Goal: Task Accomplishment & Management: Manage account settings

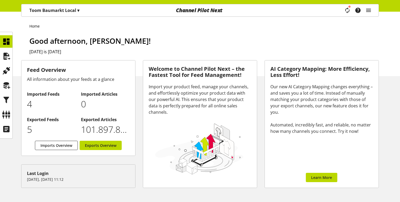
click at [372, 8] on div "Task manager Help center [PERSON_NAME] [EMAIL_ADDRESS][DOMAIN_NAME] User Manage…" at bounding box center [359, 10] width 37 height 12
click at [371, 8] on icon "main navigation" at bounding box center [368, 11] width 6 height 10
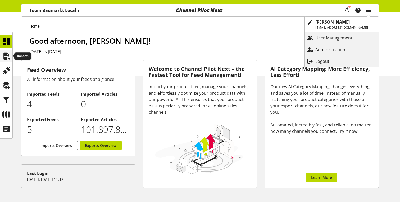
click at [7, 57] on icon at bounding box center [6, 56] width 8 height 11
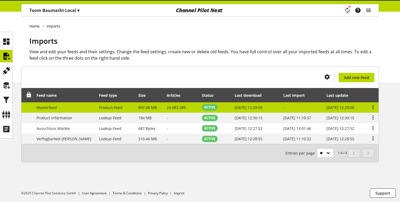
click at [113, 107] on td "Product-Feed" at bounding box center [115, 107] width 39 height 11
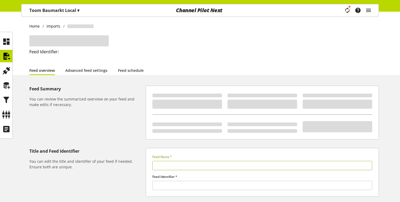
type input "**********"
type input "******"
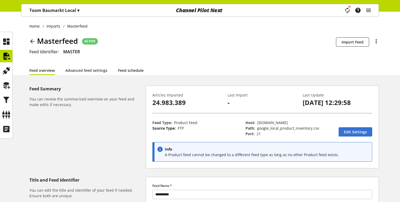
click at [125, 73] on link "Feed schedule" at bounding box center [131, 70] width 26 height 6
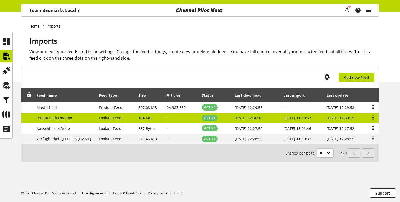
click at [121, 120] on td "Lookup-Feed" at bounding box center [115, 118] width 39 height 11
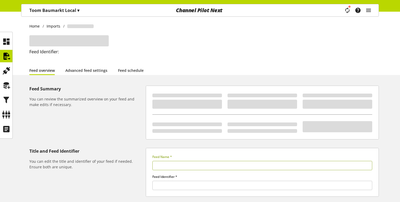
type input "**********"
type input "*****"
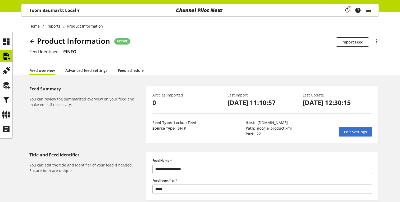
click at [131, 70] on link "Feed schedule" at bounding box center [131, 70] width 26 height 6
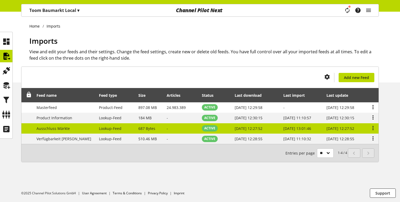
click at [99, 128] on span "Lookup-Feed" at bounding box center [110, 128] width 22 height 5
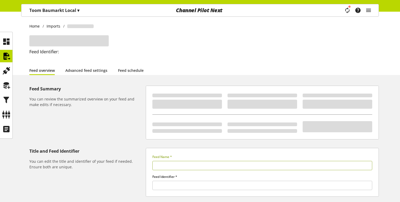
type input "**********"
type input "******"
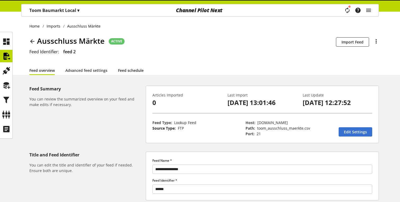
click at [128, 69] on link "Feed schedule" at bounding box center [131, 70] width 26 height 6
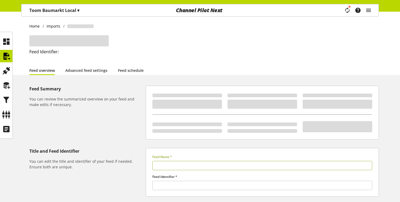
type input "**********"
type input "******"
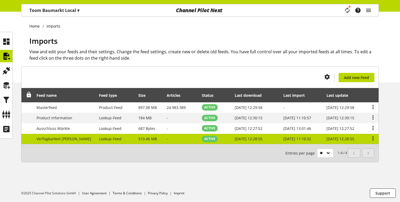
click at [99, 136] on span "Lookup-Feed" at bounding box center [110, 138] width 22 height 5
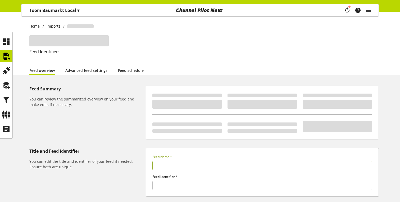
type input "**********"
type input "******"
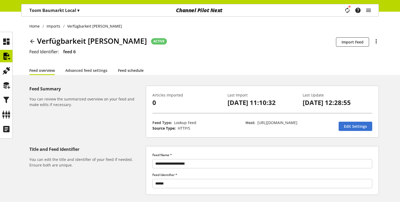
click at [121, 71] on link "Feed schedule" at bounding box center [131, 70] width 26 height 6
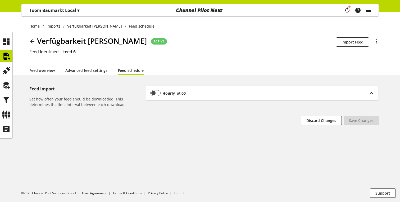
click at [370, 10] on icon "main navigation" at bounding box center [368, 11] width 6 height 10
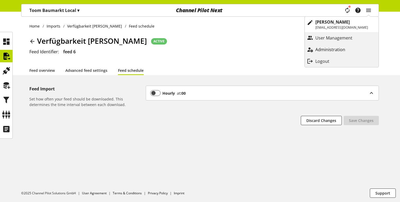
click at [336, 52] on p "Administration" at bounding box center [335, 49] width 40 height 6
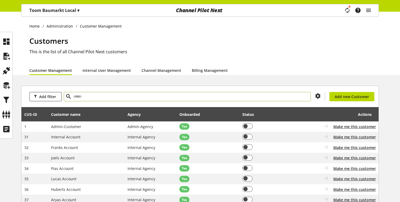
click at [101, 92] on input "text" at bounding box center [187, 96] width 247 height 9
type input "***"
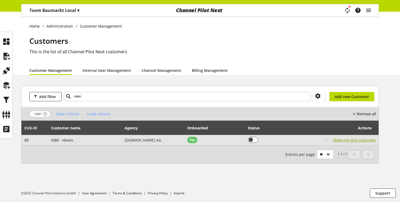
click at [337, 139] on span "Make me this customer" at bounding box center [354, 140] width 43 height 6
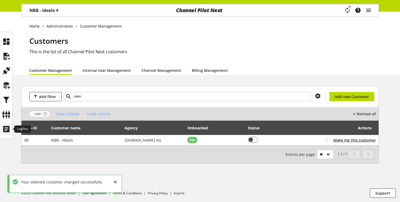
click at [2, 131] on icon at bounding box center [6, 129] width 8 height 11
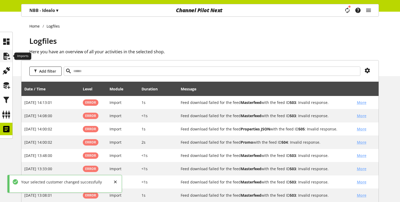
click at [7, 56] on icon at bounding box center [6, 56] width 8 height 11
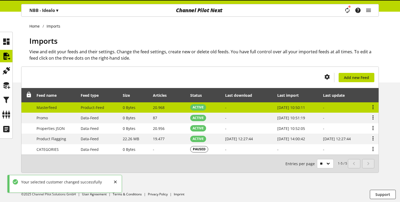
click at [183, 108] on td "20.968" at bounding box center [168, 107] width 37 height 11
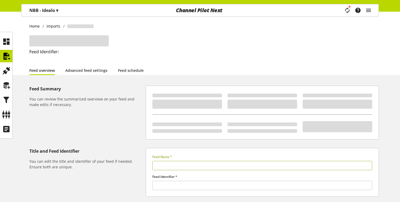
type input "**********"
type input "******"
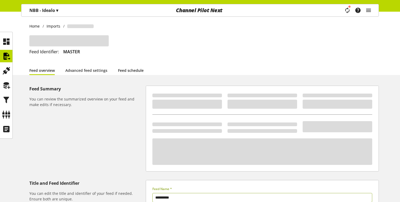
click at [125, 69] on link "Feed schedule" at bounding box center [131, 70] width 26 height 6
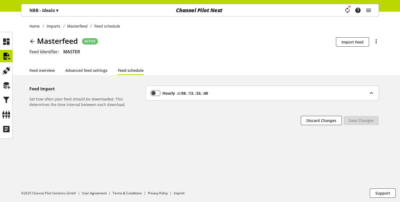
click at [222, 92] on div "Hourly at :08, :13, :33, :48" at bounding box center [259, 93] width 218 height 6
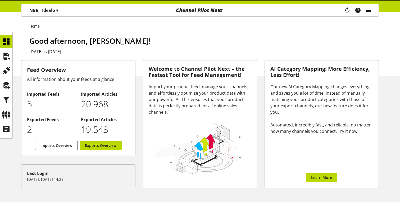
click at [369, 9] on icon "main navigation" at bounding box center [368, 11] width 6 height 10
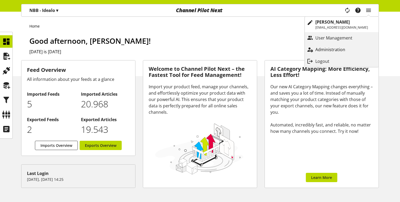
click at [336, 52] on p "Administration" at bounding box center [335, 49] width 40 height 6
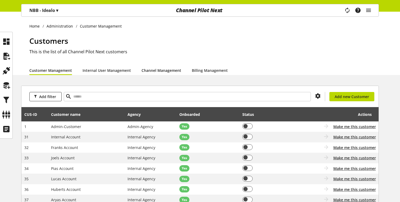
click at [156, 72] on link "Channel Management" at bounding box center [162, 70] width 40 height 6
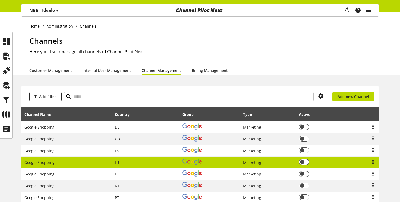
scroll to position [85, 0]
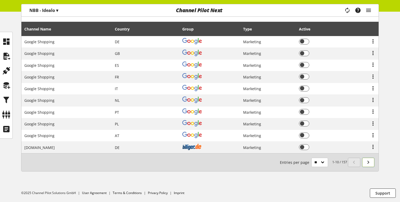
click at [367, 161] on icon at bounding box center [368, 162] width 6 height 10
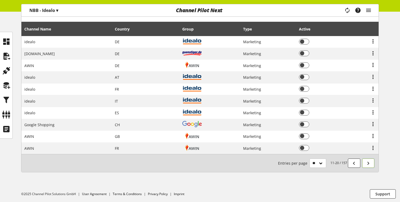
click at [367, 161] on icon at bounding box center [368, 163] width 6 height 10
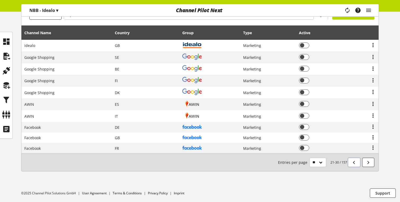
click at [358, 161] on link at bounding box center [354, 161] width 12 height 9
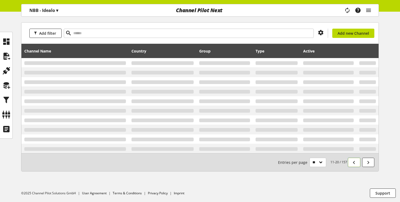
scroll to position [81, 0]
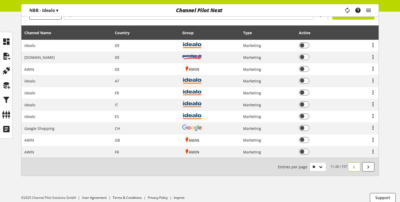
click at [358, 161] on div "11-20 / 157 Entries per page ** ** ** ***" at bounding box center [199, 166] width 357 height 18
click at [356, 164] on icon at bounding box center [354, 167] width 6 height 10
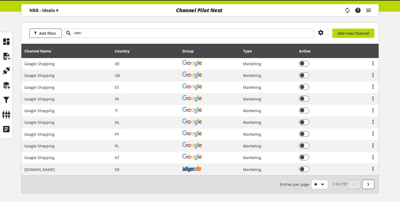
scroll to position [81, 0]
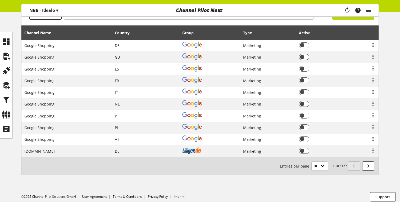
click at [355, 166] on icon at bounding box center [354, 166] width 6 height 10
click at [367, 164] on icon at bounding box center [368, 166] width 6 height 10
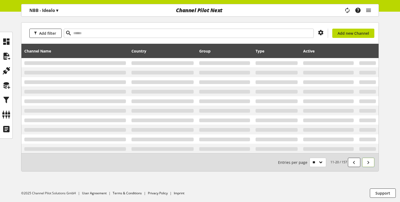
scroll to position [81, 0]
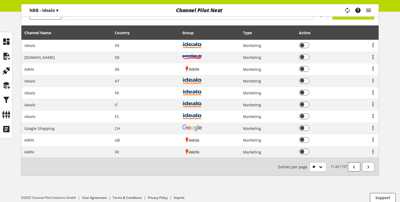
click at [367, 165] on icon at bounding box center [368, 167] width 6 height 10
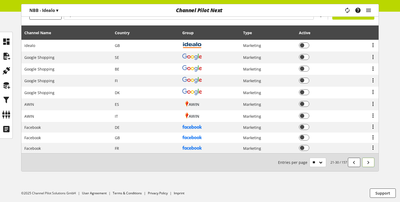
click at [367, 165] on icon at bounding box center [368, 162] width 6 height 10
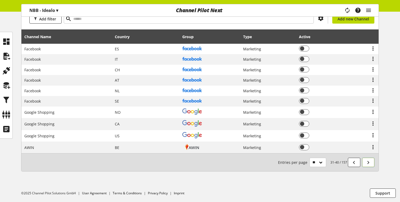
click at [367, 165] on icon at bounding box center [368, 162] width 6 height 10
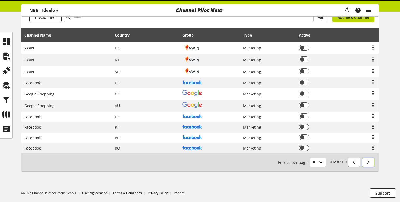
click at [367, 165] on icon at bounding box center [368, 162] width 6 height 10
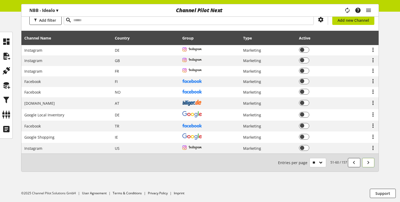
click at [367, 165] on icon at bounding box center [368, 162] width 6 height 10
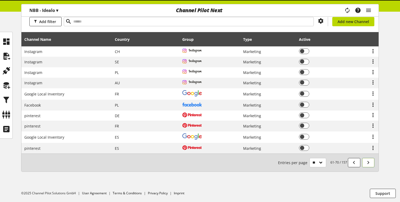
click at [367, 165] on icon at bounding box center [368, 162] width 6 height 10
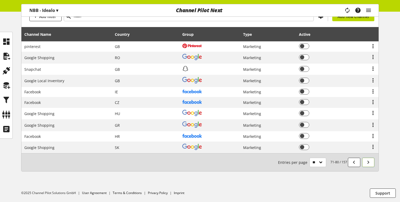
click at [367, 165] on icon at bounding box center [368, 162] width 6 height 10
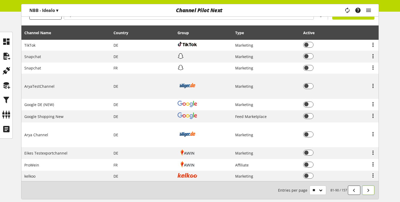
click at [365, 188] on icon at bounding box center [368, 190] width 6 height 10
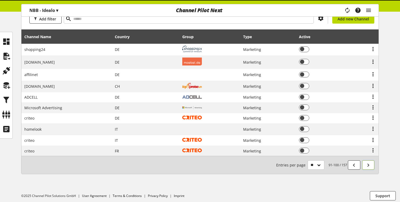
scroll to position [80, 0]
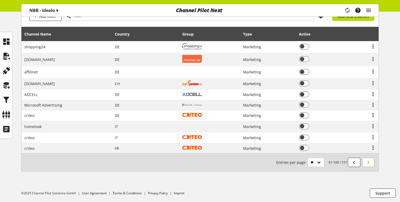
click at [365, 188] on ul "©2025 Channel Pilot Solutions GmbH User Agreement Terms & Conditions Privacy Po…" at bounding box center [210, 193] width 379 height 18
click at [366, 162] on icon at bounding box center [368, 162] width 6 height 10
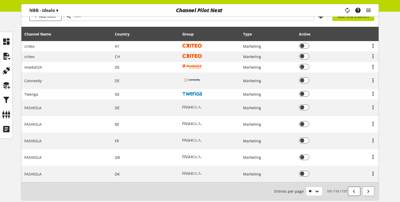
scroll to position [96, 0]
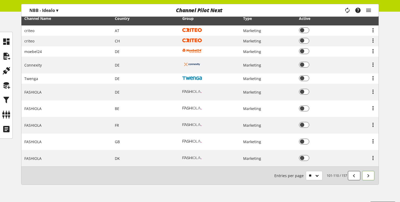
click at [368, 175] on icon at bounding box center [368, 176] width 6 height 10
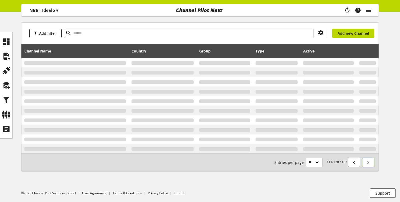
scroll to position [96, 0]
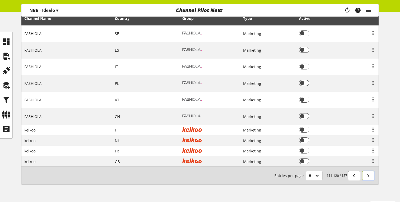
click at [368, 175] on icon at bounding box center [368, 176] width 6 height 10
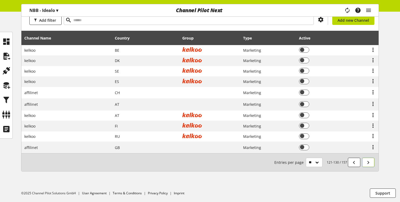
click at [370, 164] on icon at bounding box center [368, 162] width 6 height 10
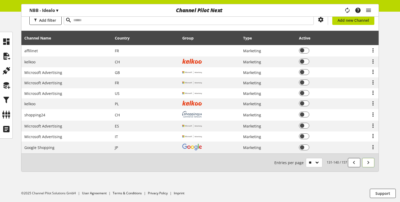
click at [370, 164] on icon at bounding box center [368, 162] width 6 height 10
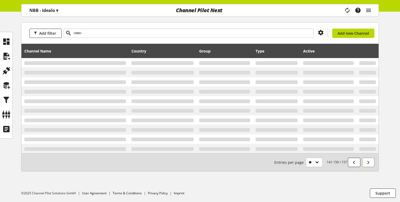
scroll to position [72, 0]
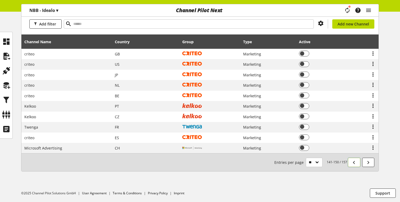
click at [352, 160] on icon at bounding box center [354, 162] width 6 height 10
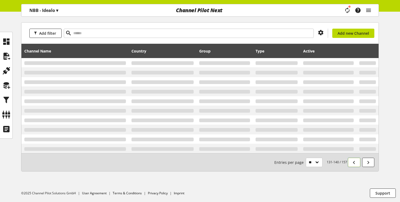
scroll to position [72, 0]
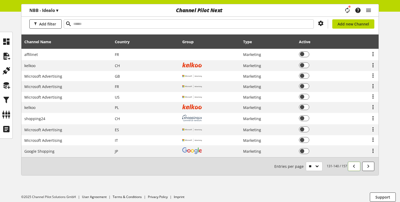
click at [351, 161] on icon at bounding box center [354, 166] width 6 height 10
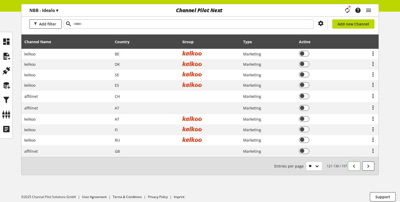
click at [351, 161] on icon at bounding box center [354, 166] width 6 height 10
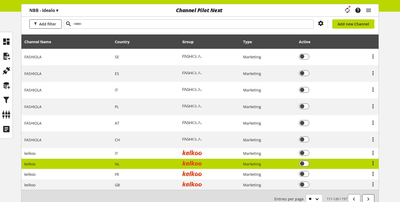
scroll to position [109, 0]
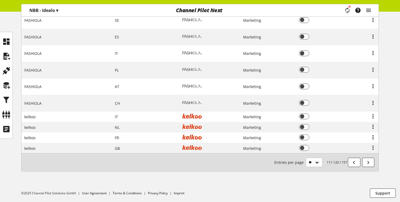
click at [352, 166] on div "111-120 / 157 Entries per page ** ** ** ***" at bounding box center [199, 162] width 357 height 18
click at [352, 163] on icon at bounding box center [354, 162] width 6 height 10
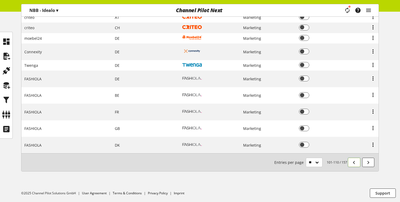
click at [352, 163] on icon at bounding box center [354, 162] width 6 height 10
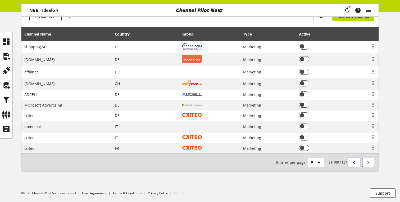
click at [352, 163] on icon at bounding box center [354, 162] width 6 height 10
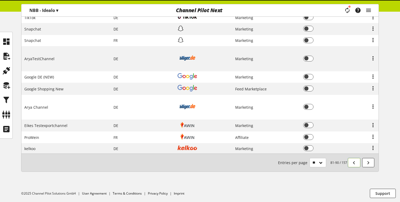
click at [352, 163] on icon at bounding box center [354, 163] width 6 height 10
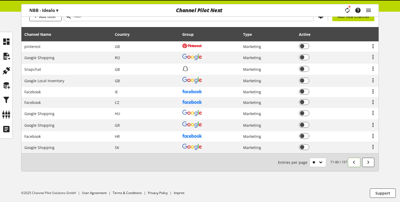
click at [352, 163] on icon at bounding box center [354, 162] width 6 height 10
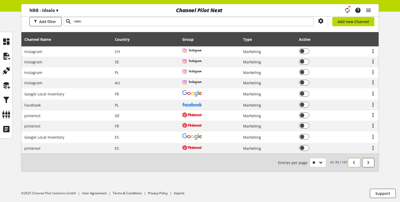
click at [352, 163] on icon at bounding box center [354, 162] width 6 height 10
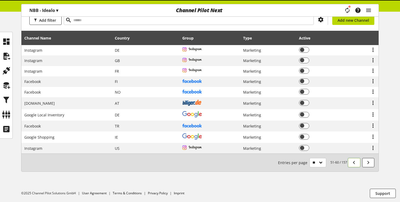
click at [352, 163] on icon at bounding box center [354, 162] width 6 height 10
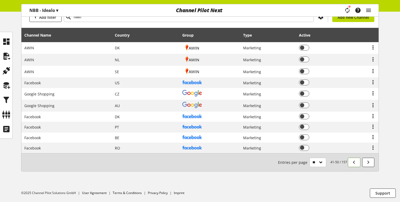
click at [352, 163] on icon at bounding box center [354, 162] width 6 height 10
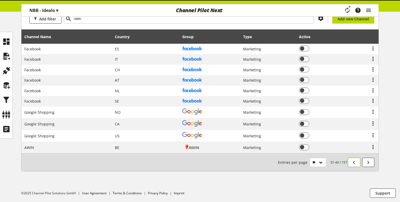
click at [352, 163] on icon at bounding box center [354, 162] width 6 height 10
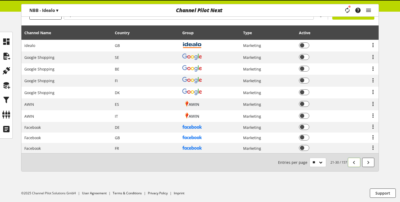
click at [352, 163] on icon at bounding box center [354, 162] width 6 height 10
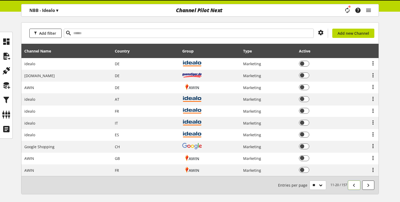
scroll to position [86, 0]
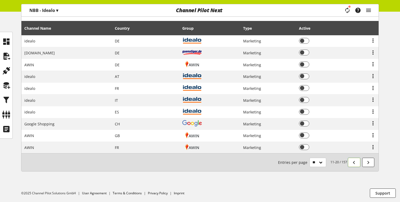
click at [353, 163] on icon at bounding box center [354, 162] width 6 height 10
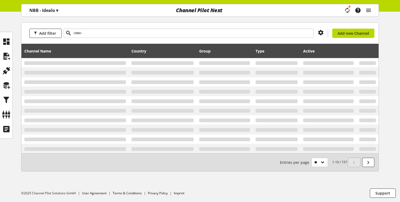
scroll to position [85, 0]
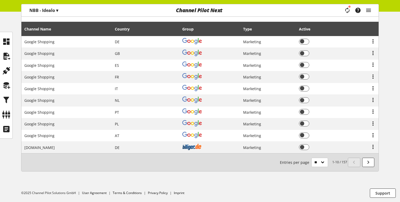
click at [353, 163] on icon at bounding box center [354, 162] width 6 height 10
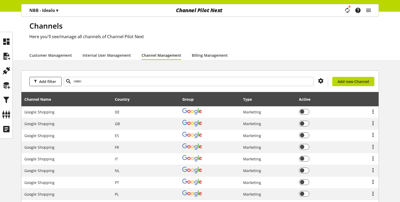
scroll to position [0, 0]
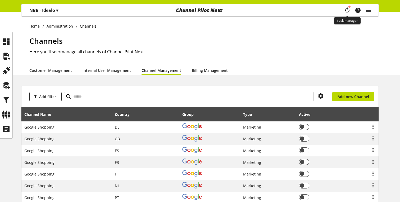
click at [348, 10] on icon "main navigation" at bounding box center [346, 10] width 11 height 10
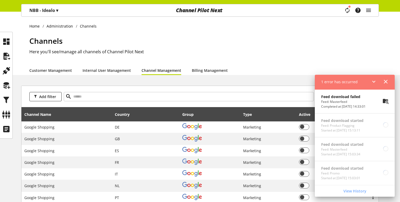
click at [329, 102] on p "Feed: Masterfeed" at bounding box center [343, 101] width 44 height 5
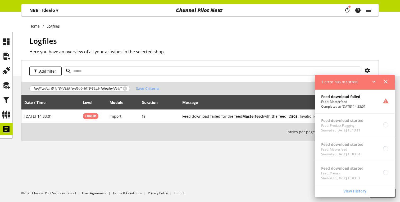
click at [384, 82] on icon at bounding box center [385, 82] width 6 height 10
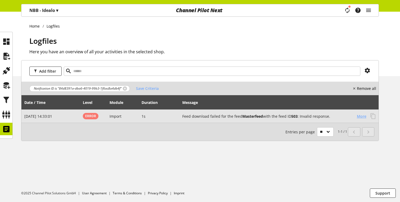
click at [359, 115] on span "More" at bounding box center [362, 116] width 10 height 6
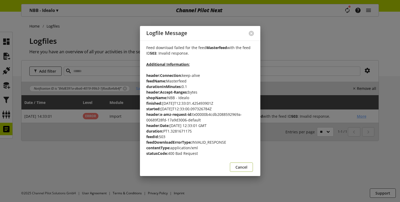
click at [250, 169] on button "Cancel" at bounding box center [241, 166] width 23 height 9
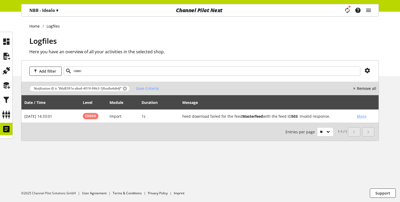
click at [123, 89] on link at bounding box center [125, 88] width 4 height 4
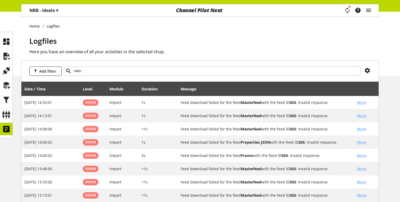
scroll to position [75, 0]
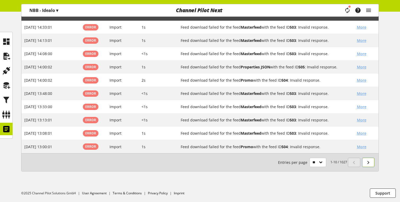
click at [366, 163] on icon at bounding box center [368, 162] width 6 height 10
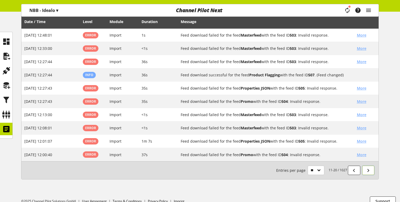
scroll to position [68, 0]
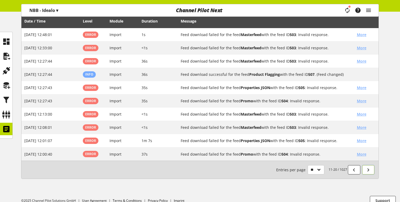
click at [370, 170] on icon at bounding box center [368, 170] width 6 height 10
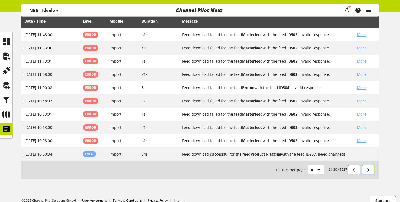
click at [370, 170] on icon at bounding box center [368, 170] width 6 height 10
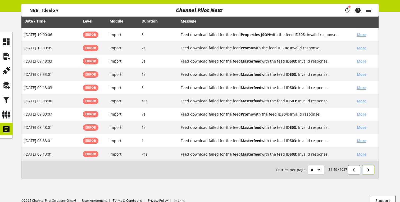
click at [370, 170] on icon at bounding box center [368, 170] width 6 height 10
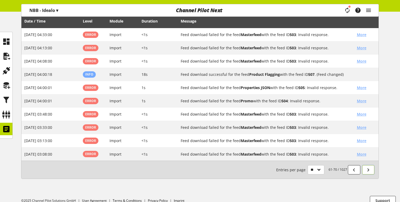
click at [368, 168] on icon at bounding box center [368, 170] width 6 height 10
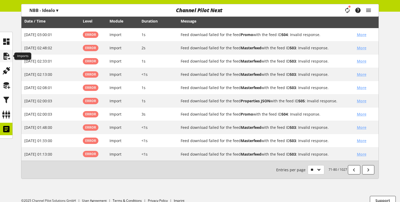
click at [5, 54] on icon at bounding box center [6, 56] width 8 height 11
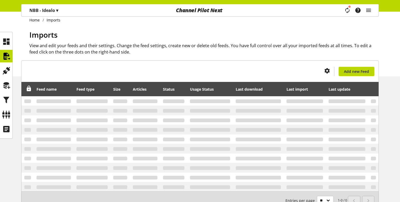
scroll to position [7, 0]
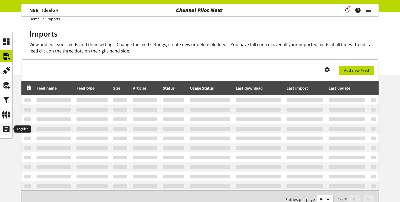
click at [6, 132] on icon at bounding box center [6, 129] width 8 height 11
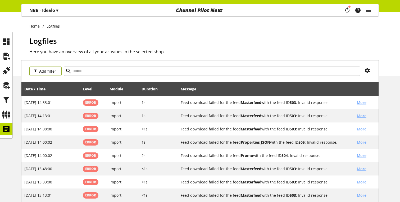
click at [52, 74] on button "Add filter" at bounding box center [45, 70] width 32 height 9
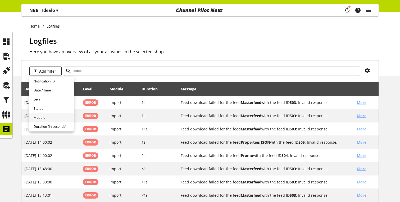
click at [57, 120] on link "Module" at bounding box center [51, 117] width 44 height 9
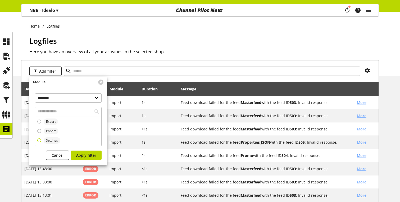
click at [52, 140] on span "Settings" at bounding box center [52, 140] width 12 height 5
click at [82, 154] on span "Apply filter" at bounding box center [86, 155] width 20 height 6
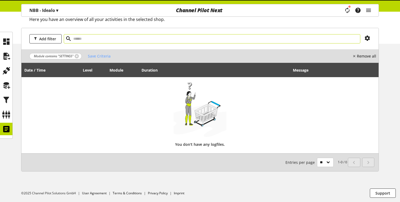
scroll to position [32, 0]
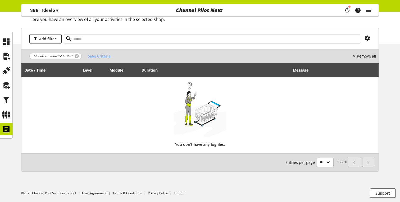
click at [75, 55] on link at bounding box center [77, 56] width 4 height 4
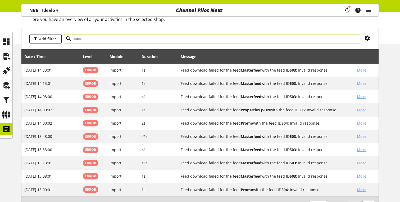
click at [111, 38] on input "text" at bounding box center [212, 38] width 297 height 9
type input "**********"
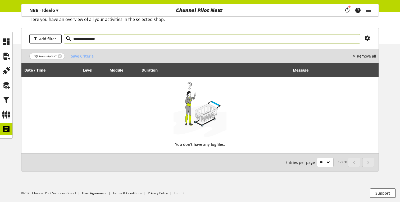
type input "**********"
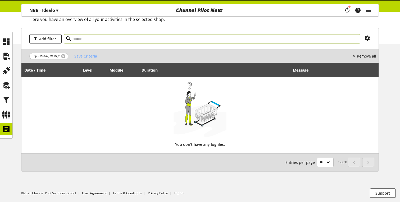
click at [64, 56] on link at bounding box center [63, 56] width 4 height 4
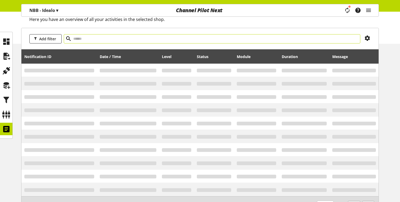
click at [88, 41] on input "text" at bounding box center [212, 38] width 297 height 9
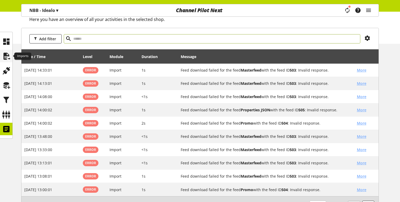
click at [7, 54] on icon at bounding box center [6, 56] width 8 height 11
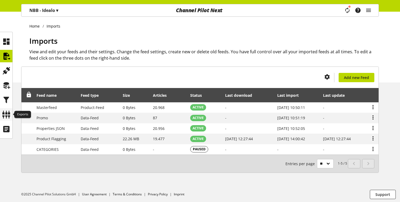
click at [6, 112] on icon at bounding box center [6, 114] width 8 height 11
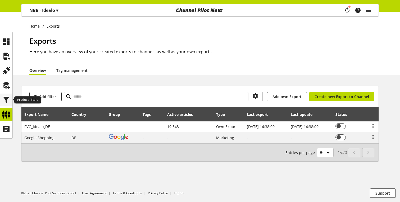
click at [10, 104] on icon at bounding box center [6, 99] width 8 height 11
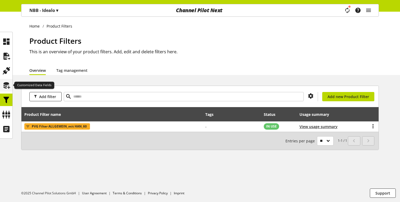
click at [7, 89] on icon at bounding box center [6, 85] width 8 height 11
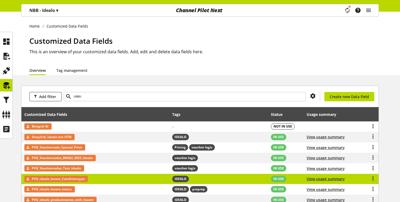
scroll to position [72, 0]
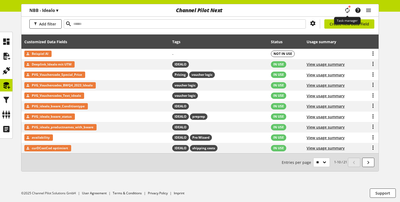
click at [346, 9] on icon "main navigation" at bounding box center [347, 10] width 7 height 10
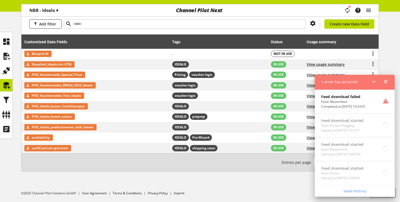
click at [387, 81] on icon at bounding box center [385, 82] width 6 height 10
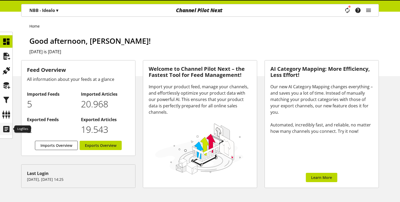
click at [3, 133] on icon at bounding box center [6, 129] width 8 height 11
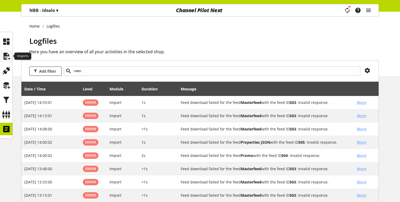
click at [4, 53] on icon at bounding box center [6, 56] width 8 height 11
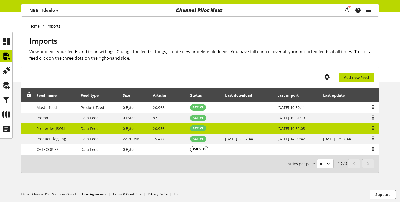
click at [162, 129] on td "20.956" at bounding box center [168, 128] width 37 height 11
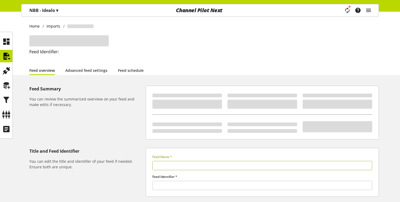
type input "**********"
type input "*******"
click at [126, 71] on link "Feed schedule" at bounding box center [131, 70] width 26 height 6
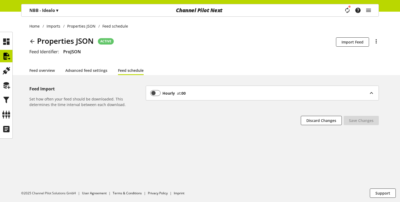
click at [225, 101] on div "Hourly at :00 Hourly Daily Weekly Add minute marks * Interval preview(s) :00" at bounding box center [262, 96] width 233 height 22
click at [228, 98] on div "Hourly at :00" at bounding box center [262, 93] width 233 height 14
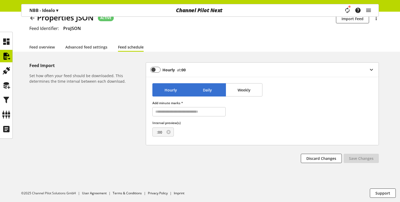
click at [200, 92] on button "Daily" at bounding box center [207, 89] width 37 height 13
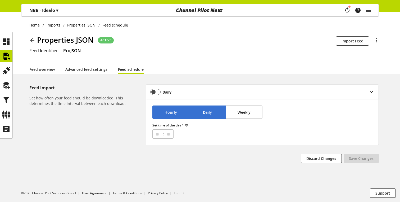
click at [164, 111] on button "Hourly" at bounding box center [170, 111] width 37 height 13
click at [194, 116] on button "Daily" at bounding box center [207, 111] width 37 height 13
click at [175, 115] on button "Hourly" at bounding box center [170, 111] width 37 height 13
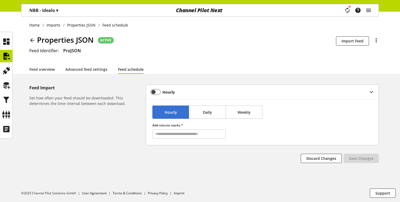
click at [51, 10] on p "NBB - Idealo ▾" at bounding box center [43, 10] width 29 height 6
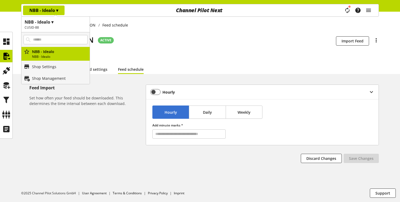
click at [56, 22] on h1 "NBB - Idealo ▾" at bounding box center [56, 22] width 62 height 6
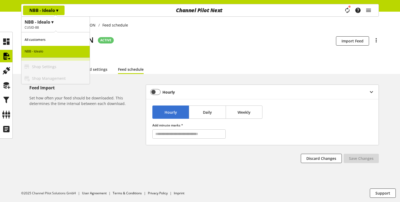
click at [51, 84] on div "NBB - Idealo ▾ CUSID-88 All customers NBB - Idealo NBB - Idealo NBB - Idealo Sh…" at bounding box center [55, 50] width 69 height 68
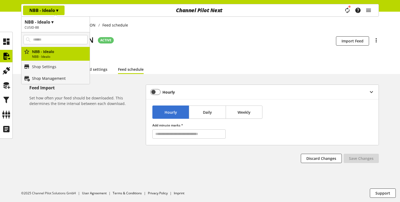
click at [56, 73] on link "Shop Management" at bounding box center [55, 78] width 68 height 12
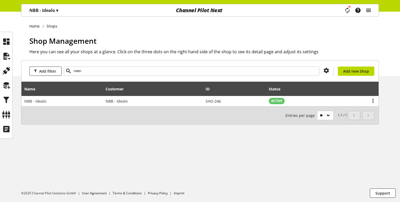
click at [368, 10] on icon "main navigation" at bounding box center [368, 11] width 6 height 10
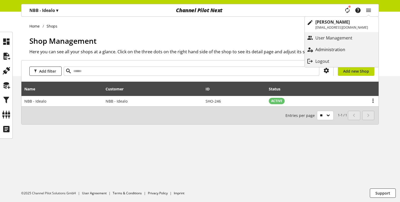
click at [357, 49] on link "Administration" at bounding box center [342, 50] width 74 height 10
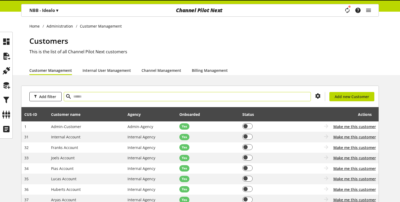
click at [191, 92] on input "text" at bounding box center [187, 96] width 247 height 9
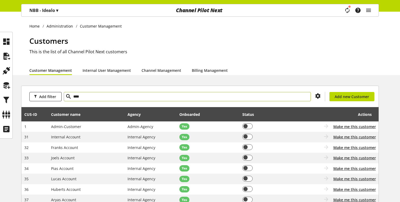
type input "****"
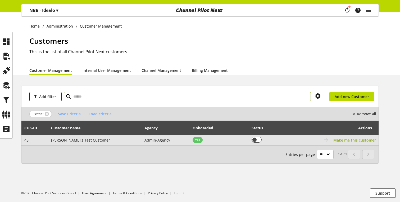
click at [352, 140] on span "Make me this customer" at bounding box center [354, 140] width 43 height 6
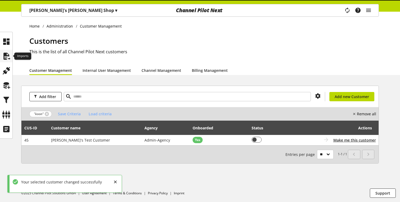
click at [2, 53] on icon at bounding box center [6, 56] width 8 height 11
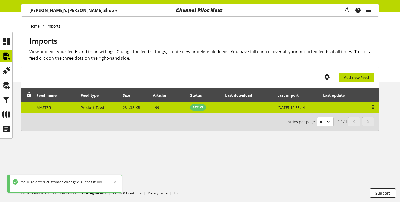
click at [93, 108] on span "Product-Feed" at bounding box center [93, 107] width 24 height 5
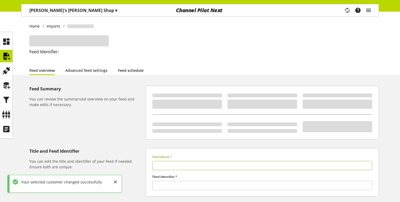
type input "******"
click at [122, 71] on link "Feed schedule" at bounding box center [131, 70] width 26 height 6
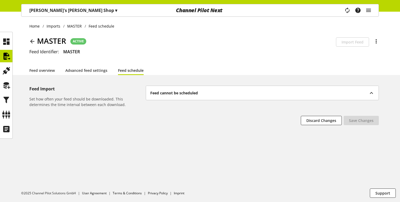
click at [51, 10] on p "[PERSON_NAME]'s [PERSON_NAME] Shop ▾" at bounding box center [73, 10] width 88 height 6
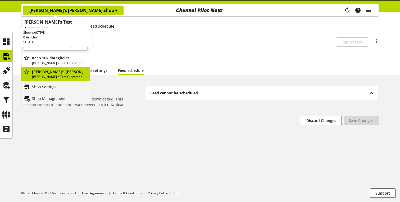
click at [60, 61] on p "[PERSON_NAME]'s Test Customer" at bounding box center [60, 63] width 56 height 5
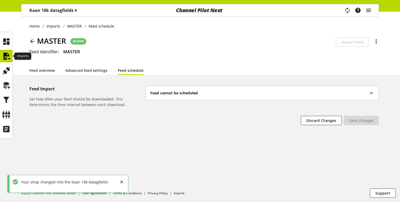
click at [7, 57] on icon at bounding box center [6, 56] width 8 height 11
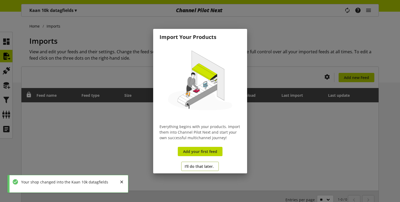
click at [197, 167] on span "I'll do that later." at bounding box center [199, 166] width 29 height 6
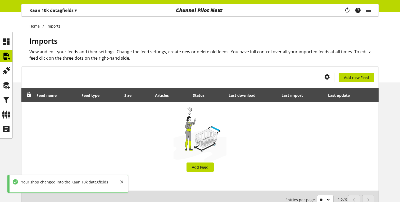
click at [51, 9] on p "Kaan 10k datagfields ▾" at bounding box center [52, 10] width 47 height 6
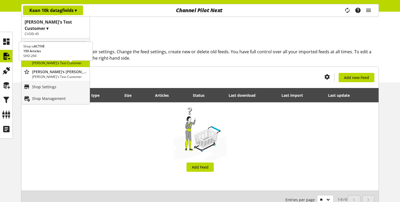
click at [56, 69] on p "[PERSON_NAME]'s [PERSON_NAME] Shop" at bounding box center [60, 72] width 56 height 6
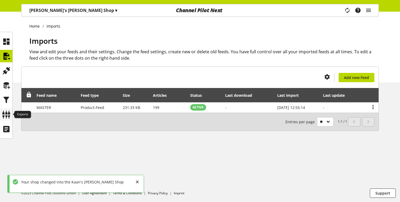
click at [7, 118] on icon at bounding box center [6, 114] width 8 height 11
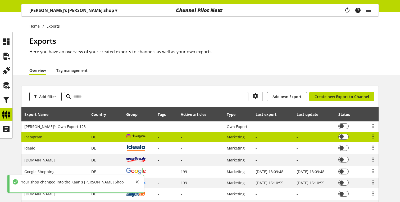
click at [136, 135] on td at bounding box center [139, 137] width 31 height 11
select select "********"
